Goal: Information Seeking & Learning: Learn about a topic

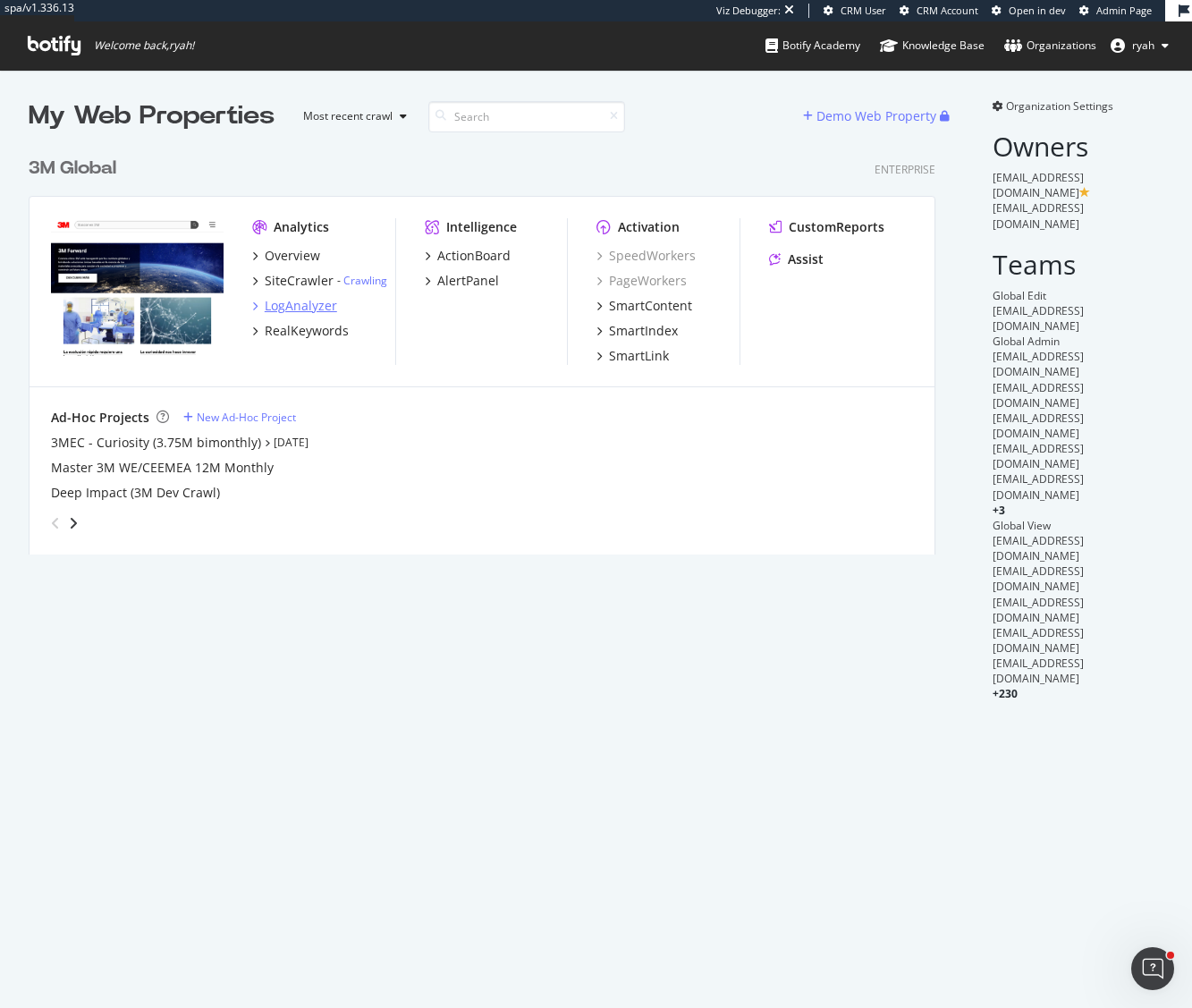
click at [303, 308] on div "LogAnalyzer" at bounding box center [301, 305] width 73 height 17
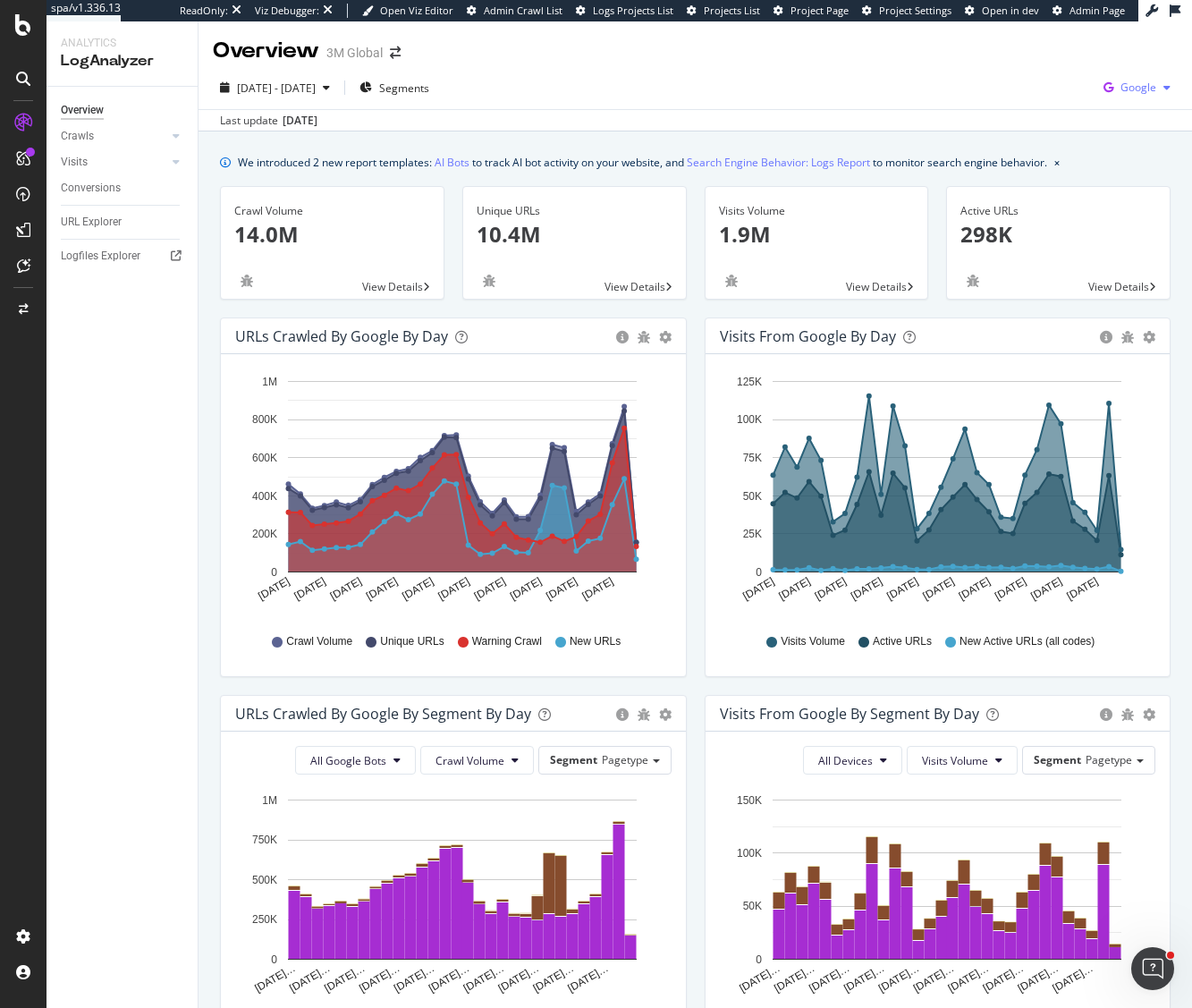
click at [1138, 86] on span "Google" at bounding box center [1138, 87] width 36 height 16
click at [1111, 232] on div "OpenAI" at bounding box center [1124, 223] width 123 height 26
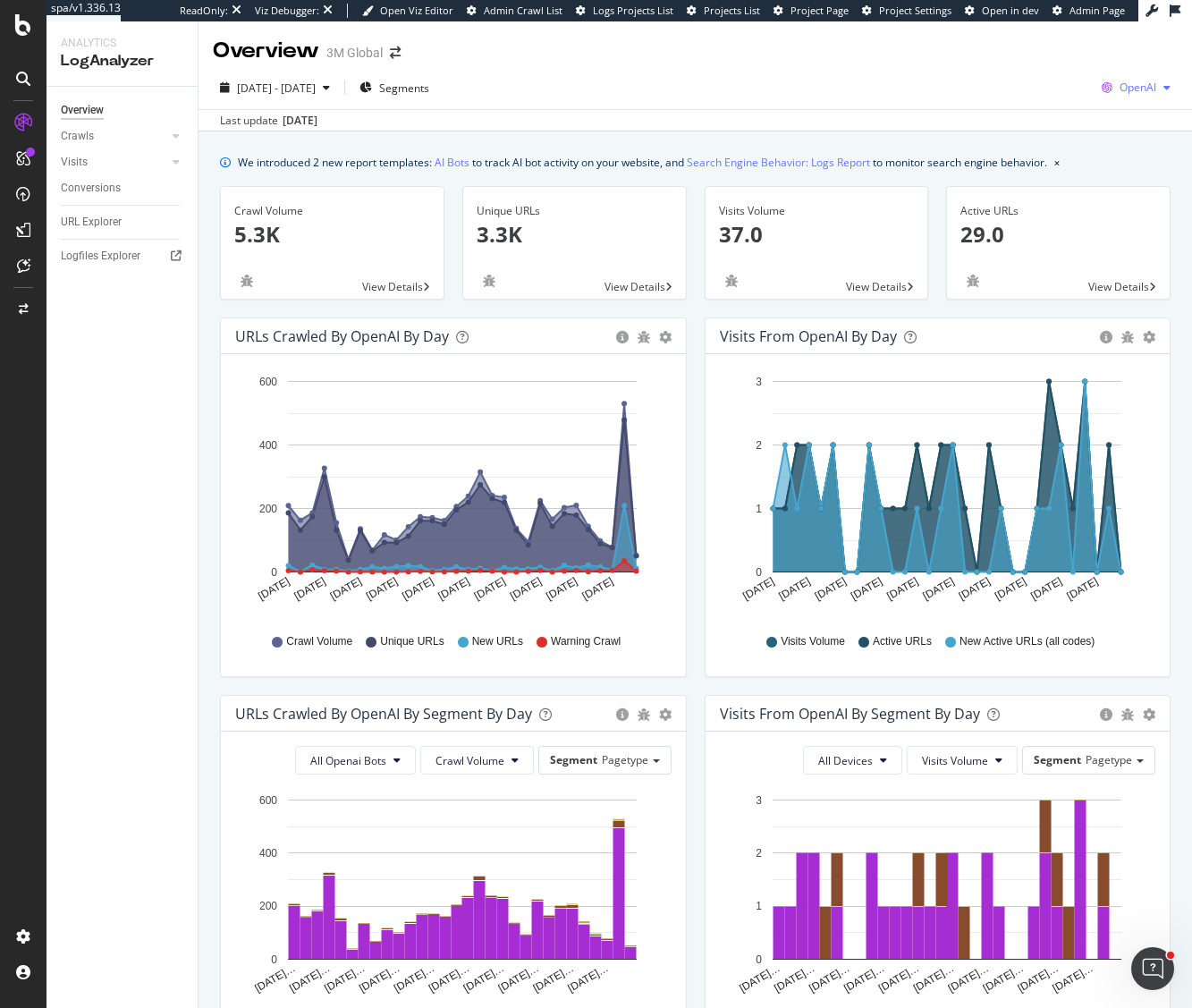
click at [1131, 87] on span "OpenAI" at bounding box center [1138, 87] width 37 height 16
click at [1130, 128] on span "Google" at bounding box center [1139, 123] width 66 height 17
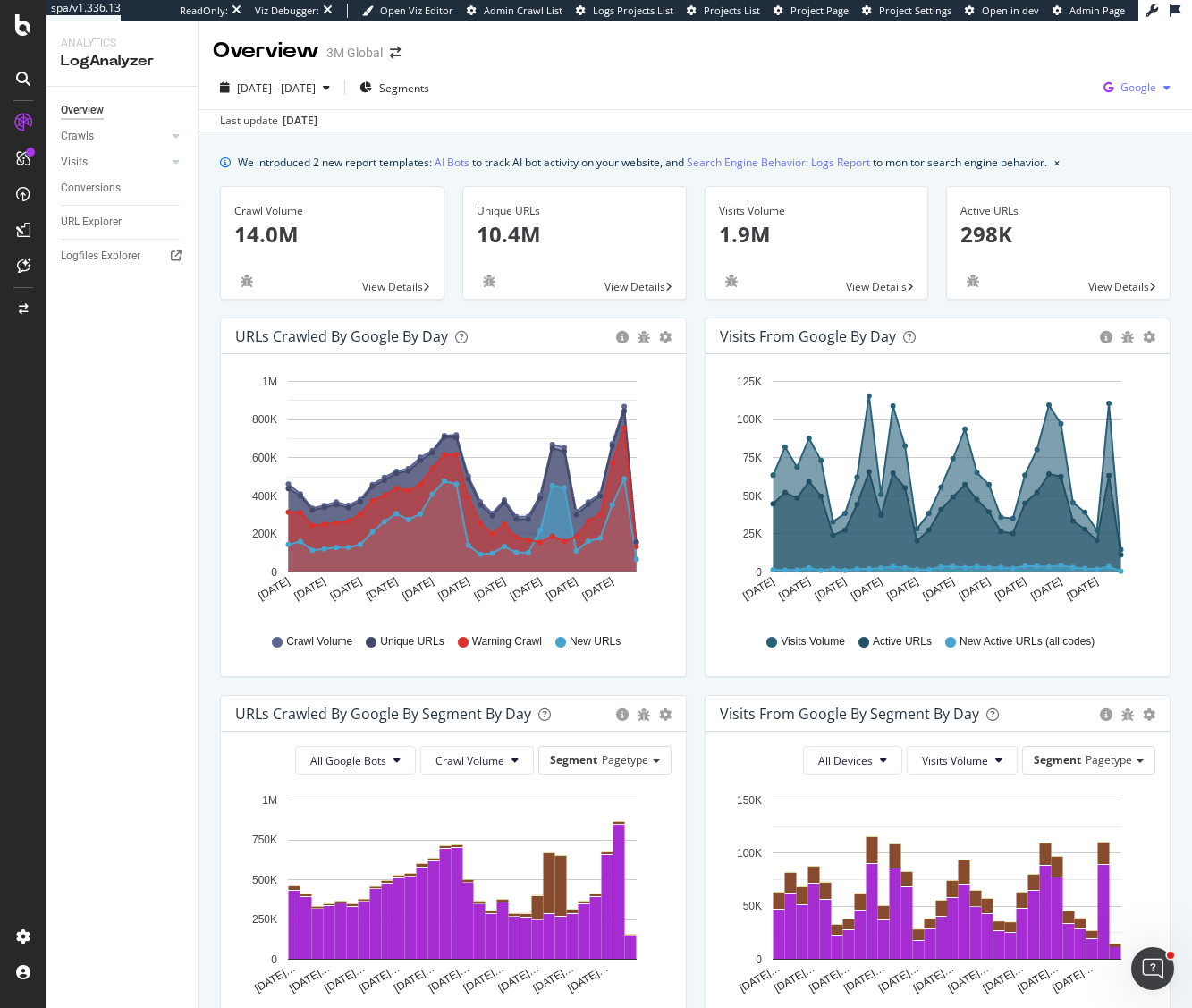
click at [1135, 93] on span "Google" at bounding box center [1138, 87] width 36 height 16
click at [1128, 251] on span "Other AI Bots" at bounding box center [1139, 256] width 66 height 17
